Goal: Task Accomplishment & Management: Manage account settings

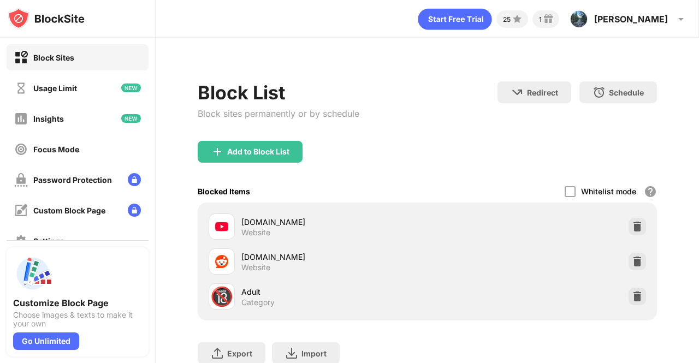
scroll to position [81, 0]
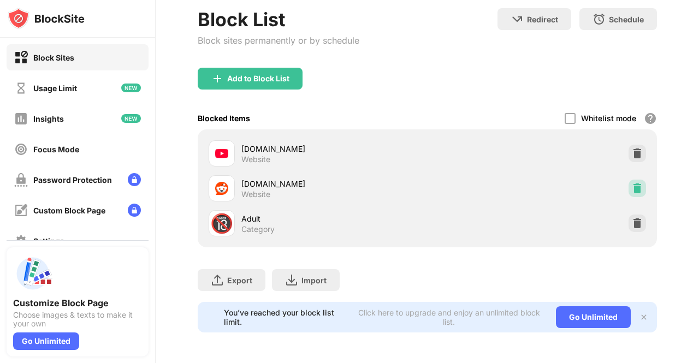
click at [636, 180] on div at bounding box center [637, 188] width 17 height 17
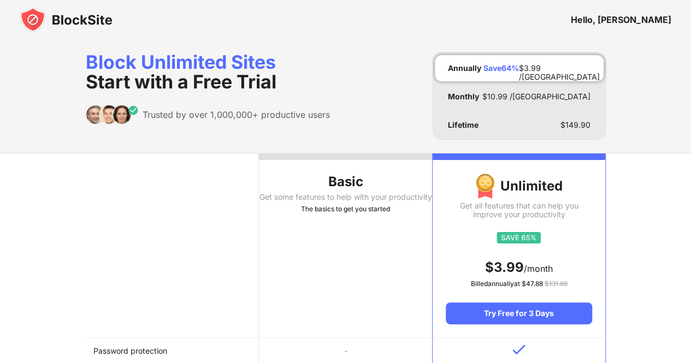
scroll to position [185, 0]
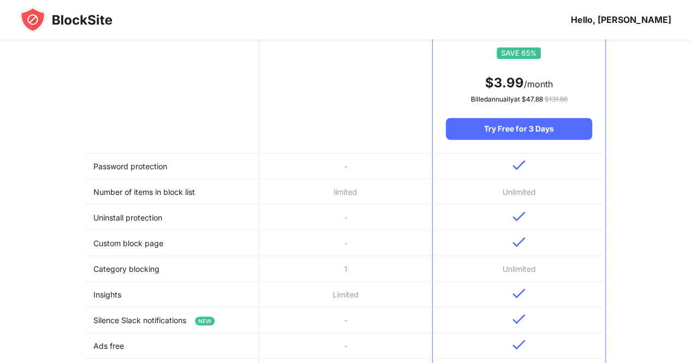
click at [45, 20] on img at bounding box center [66, 20] width 93 height 26
